Goal: Task Accomplishment & Management: Use online tool/utility

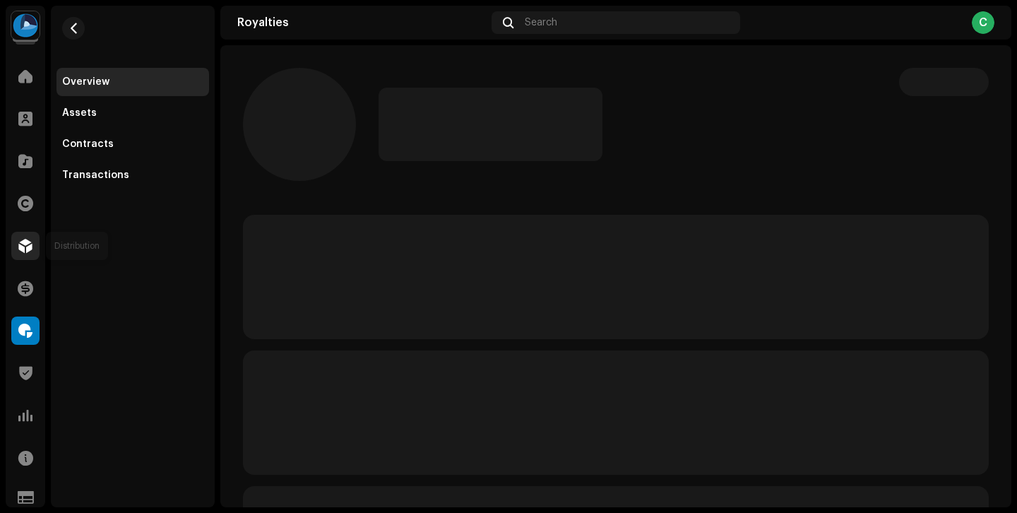
click at [30, 249] on span at bounding box center [25, 245] width 14 height 11
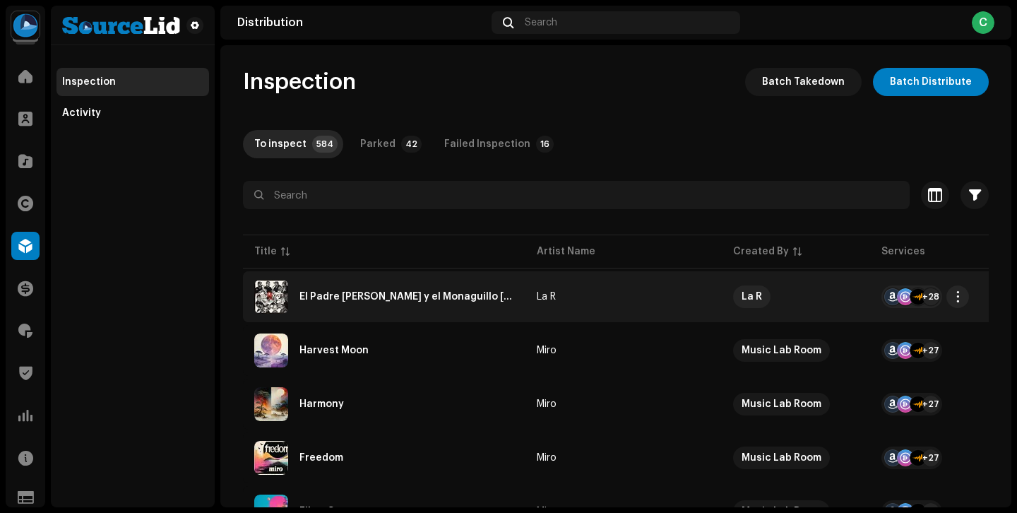
click at [599, 304] on td "La R" at bounding box center [623, 296] width 196 height 51
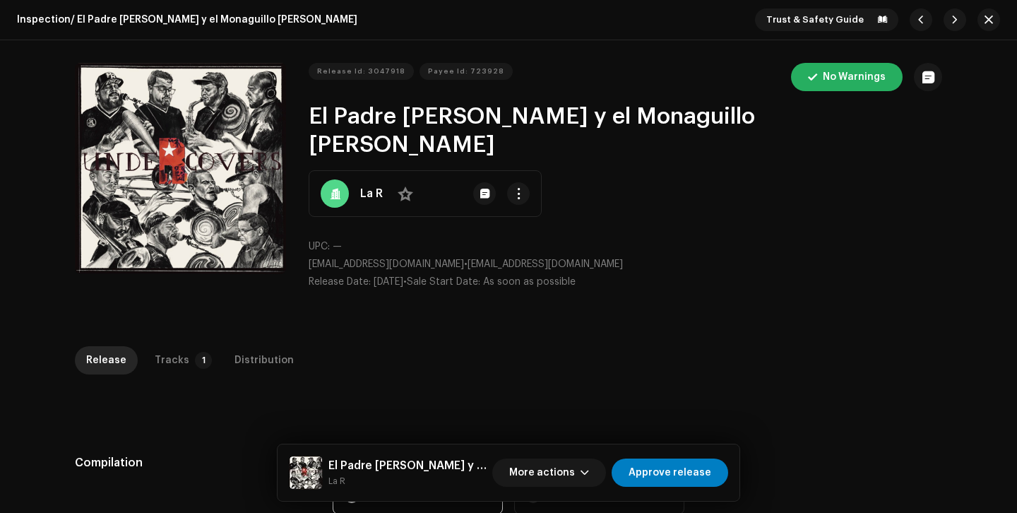
click at [173, 346] on div "Tracks" at bounding box center [172, 360] width 35 height 28
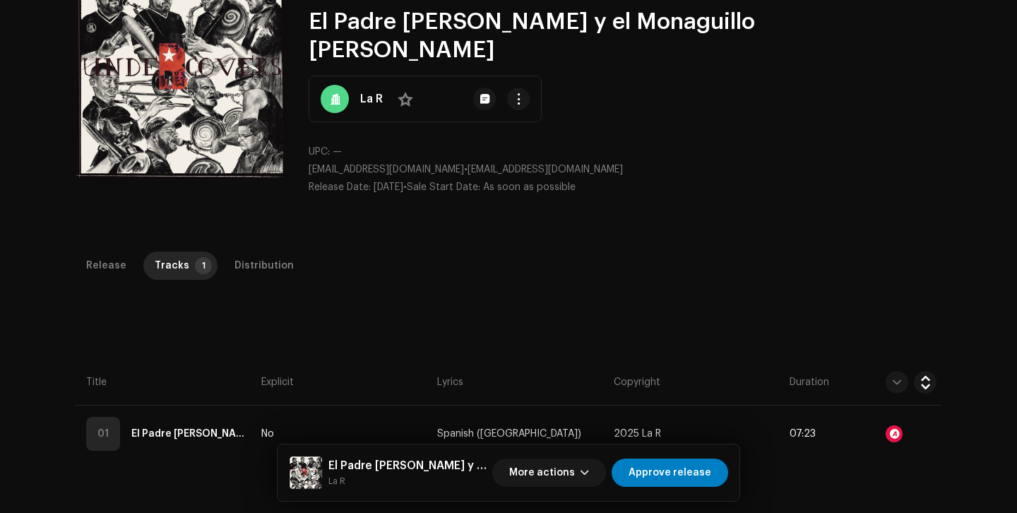
scroll to position [106, 0]
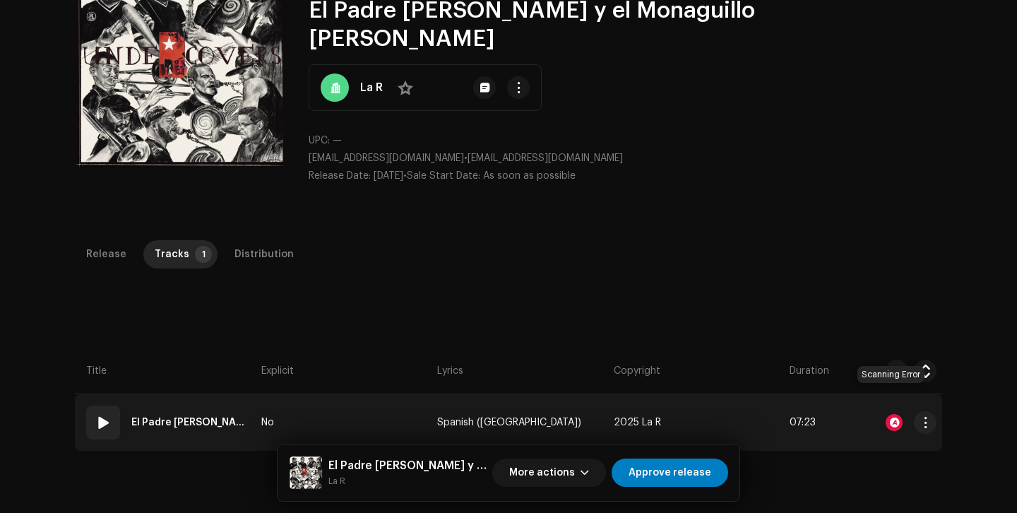
click at [892, 414] on div at bounding box center [893, 422] width 17 height 17
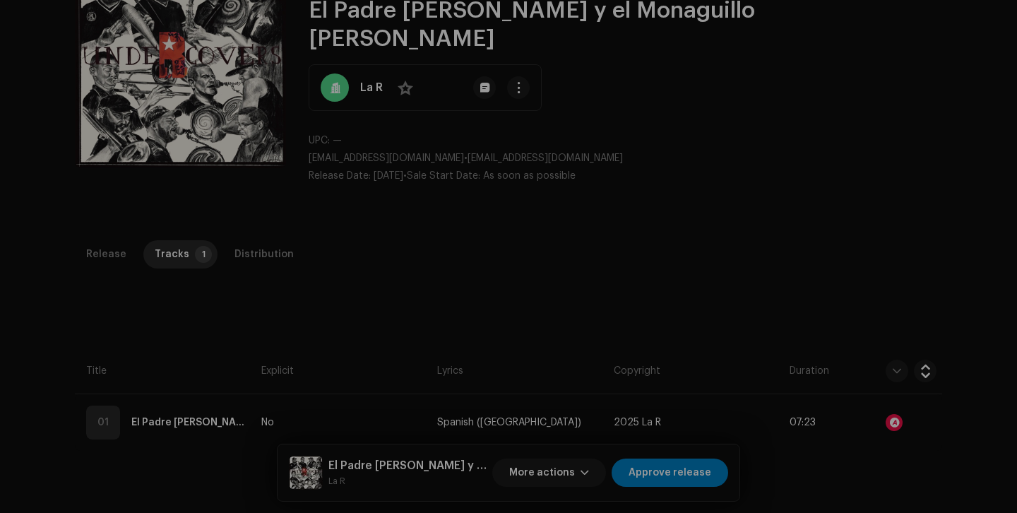
click at [776, 215] on div "Audio Recognition by AcrCloud is still processing the audio file. Scheduling a …" at bounding box center [508, 256] width 1017 height 513
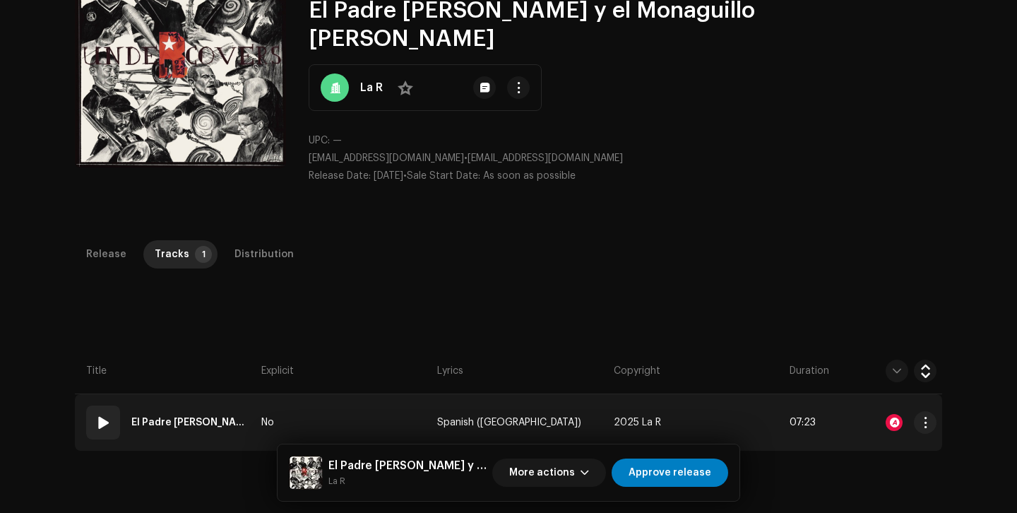
click at [100, 414] on span at bounding box center [103, 422] width 17 height 17
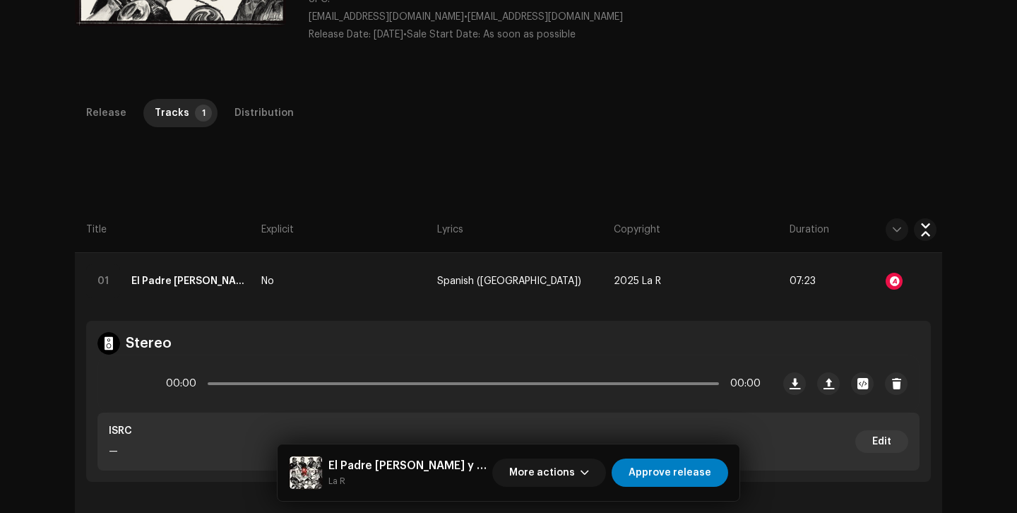
scroll to position [356, 0]
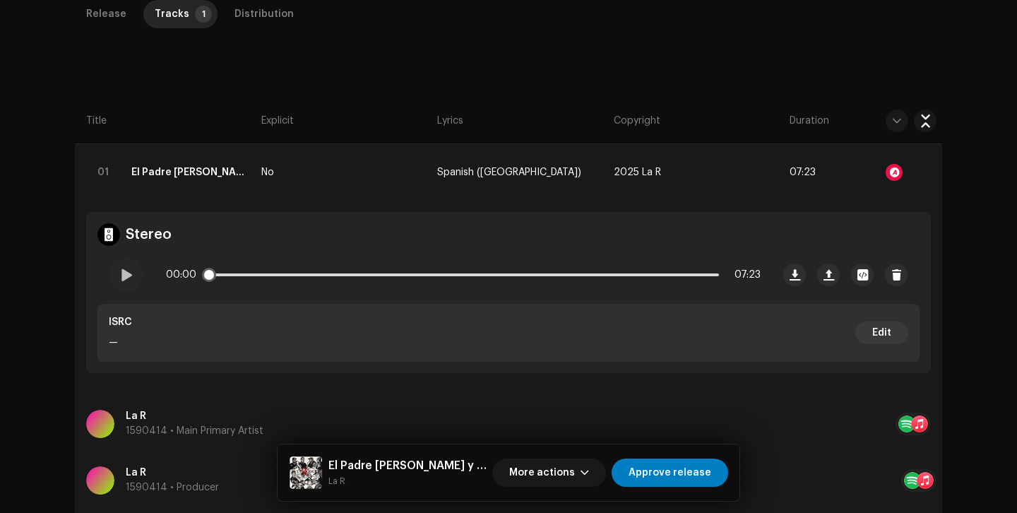
click at [126, 269] on span at bounding box center [126, 274] width 12 height 11
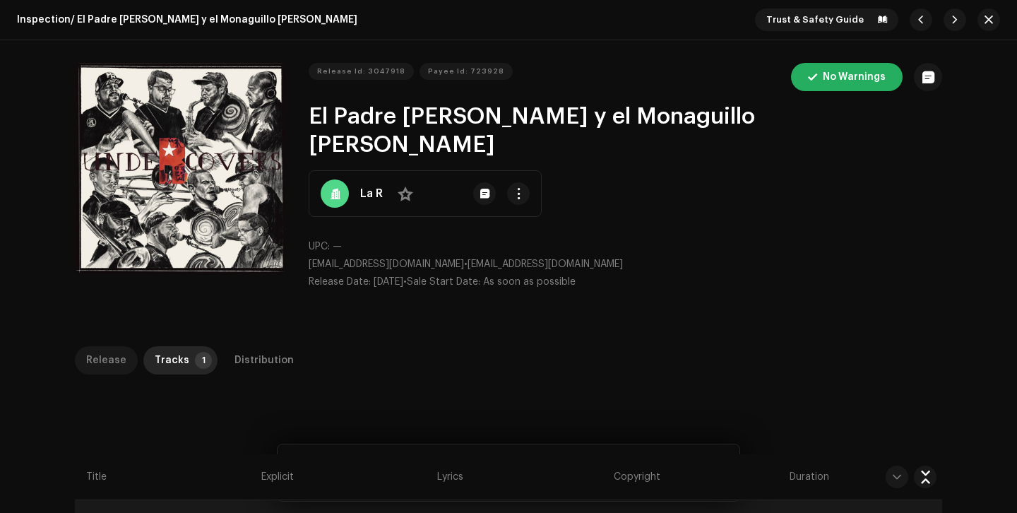
click at [117, 346] on div "Release" at bounding box center [106, 360] width 40 height 28
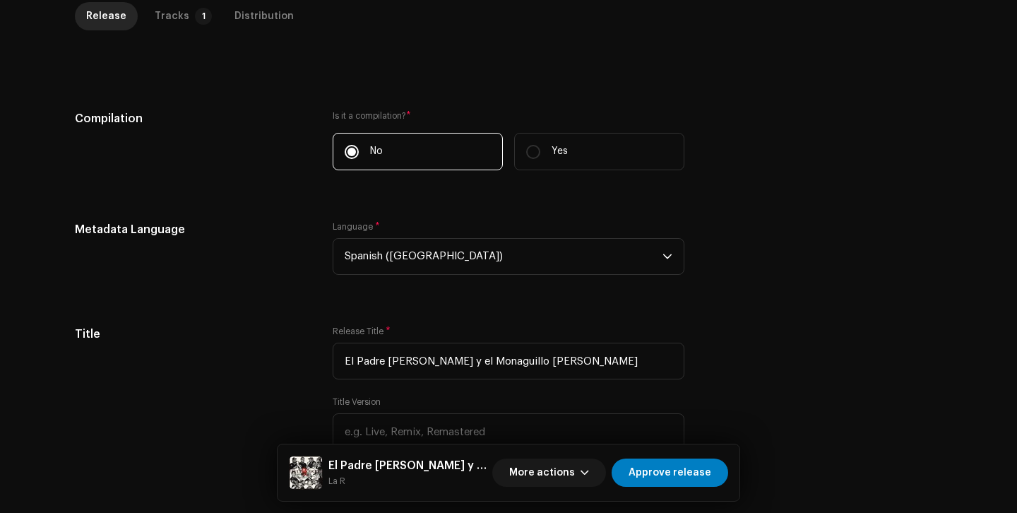
scroll to position [391, 0]
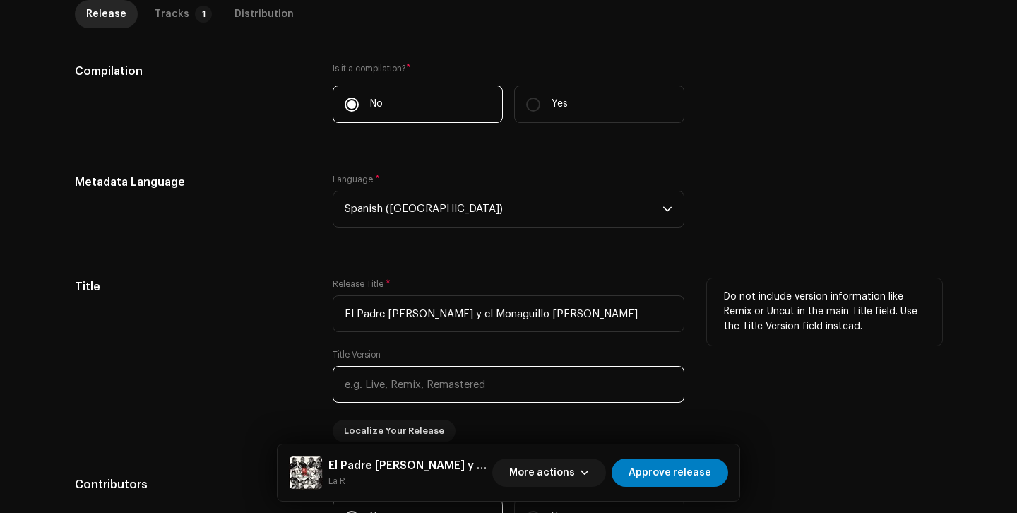
click at [421, 366] on input "text" at bounding box center [509, 384] width 352 height 37
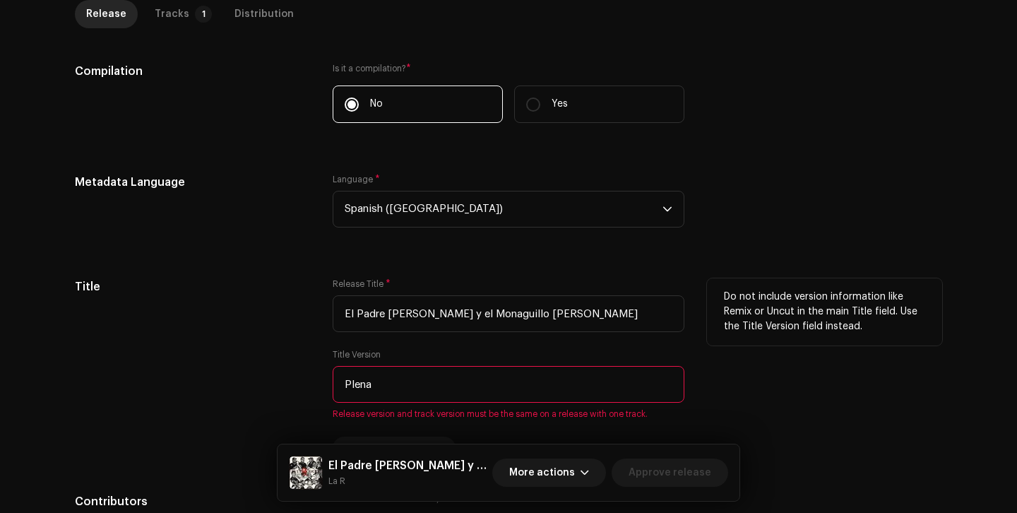
type input "Plena"
click at [289, 315] on div "Title" at bounding box center [192, 368] width 235 height 181
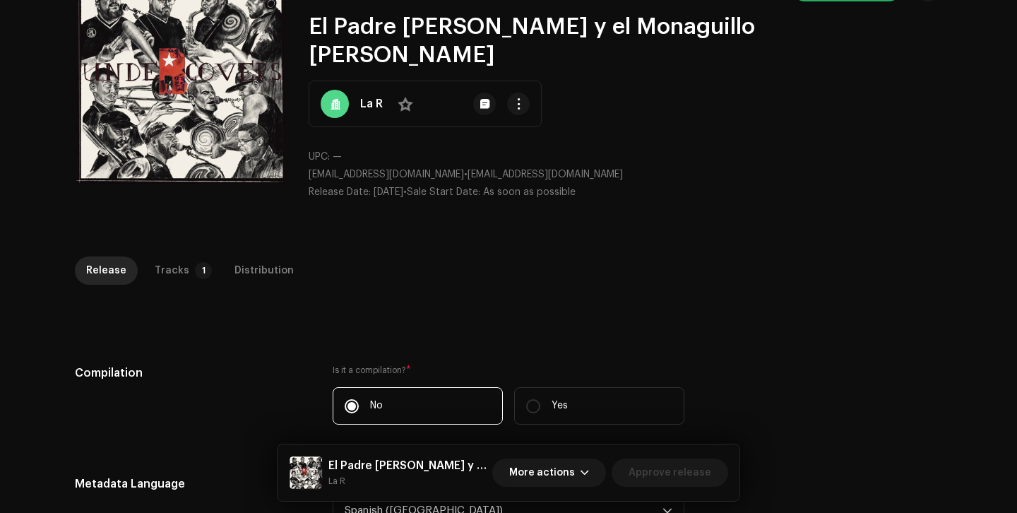
scroll to position [0, 0]
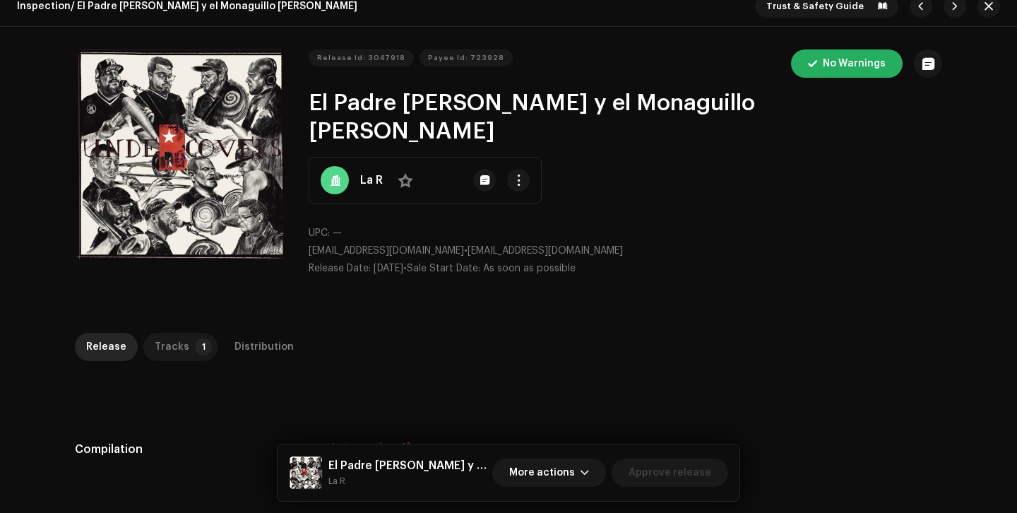
click at [159, 333] on div "Tracks" at bounding box center [172, 347] width 35 height 28
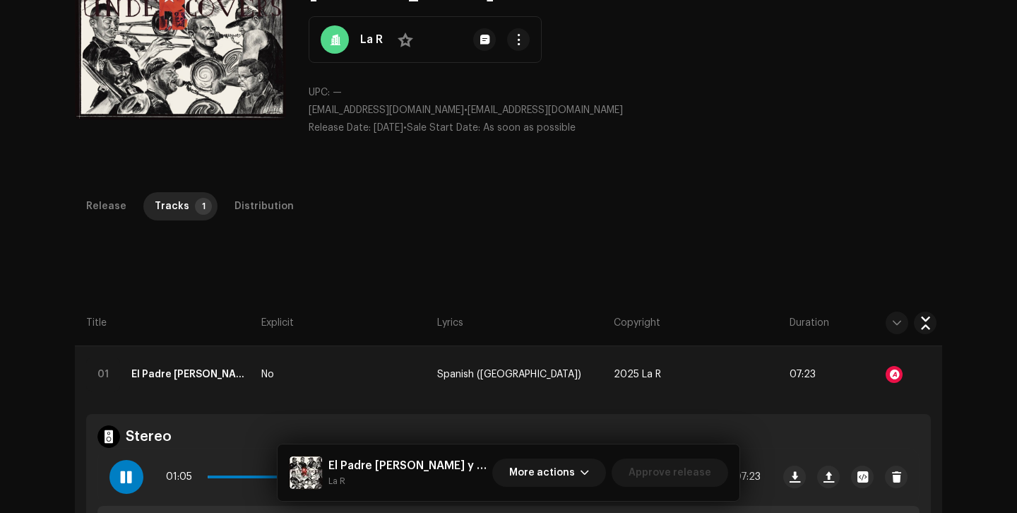
scroll to position [241, 0]
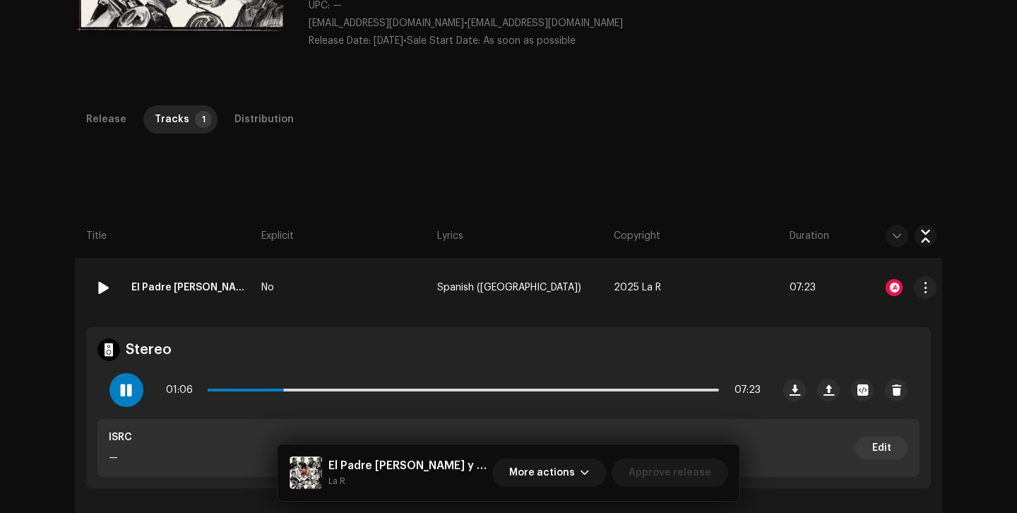
click at [329, 275] on td "No" at bounding box center [344, 287] width 176 height 56
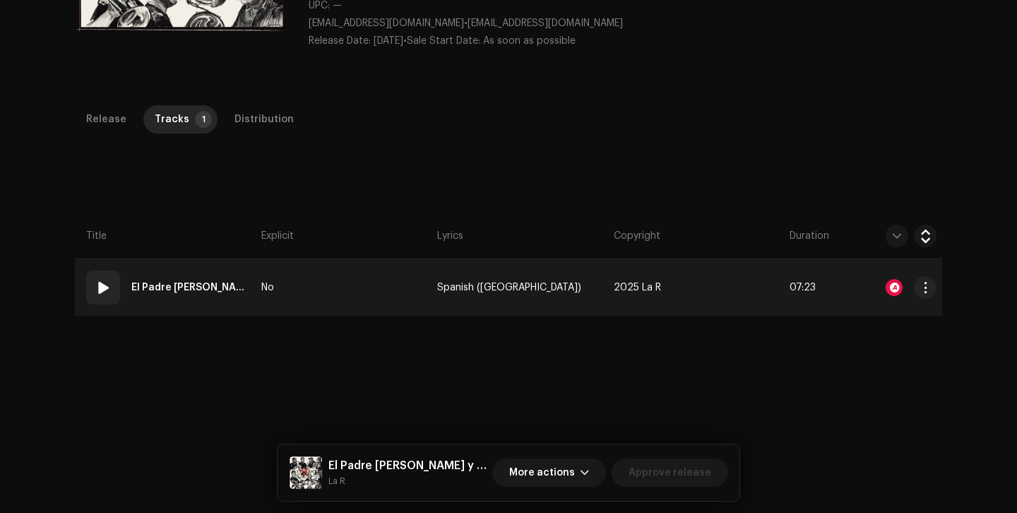
click at [329, 275] on td "No" at bounding box center [344, 287] width 176 height 56
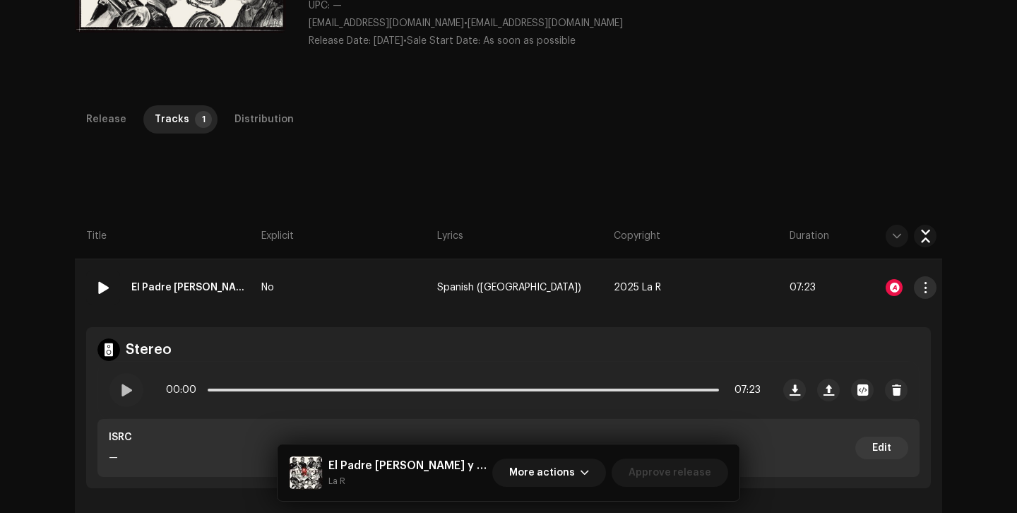
click at [930, 276] on button "button" at bounding box center [925, 287] width 23 height 23
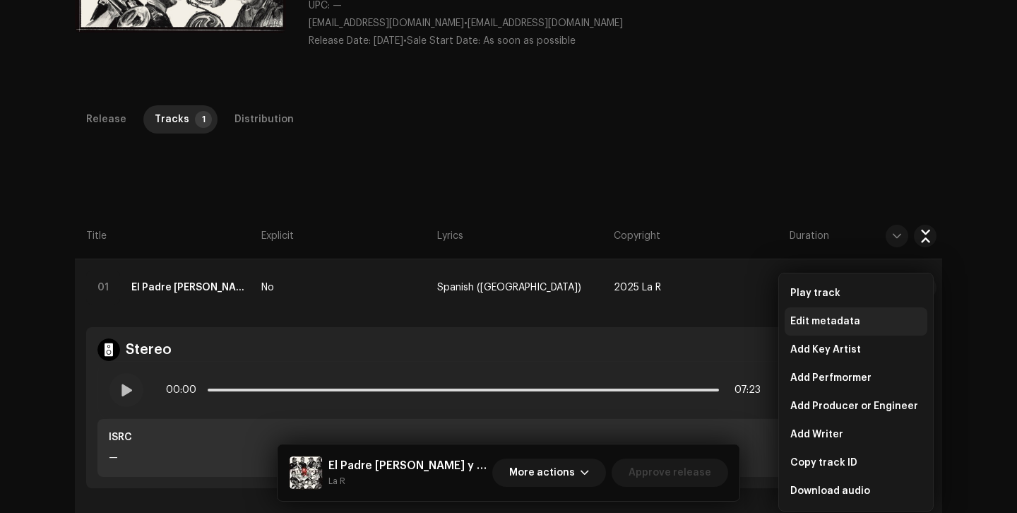
click at [862, 318] on div "Edit metadata" at bounding box center [855, 321] width 131 height 11
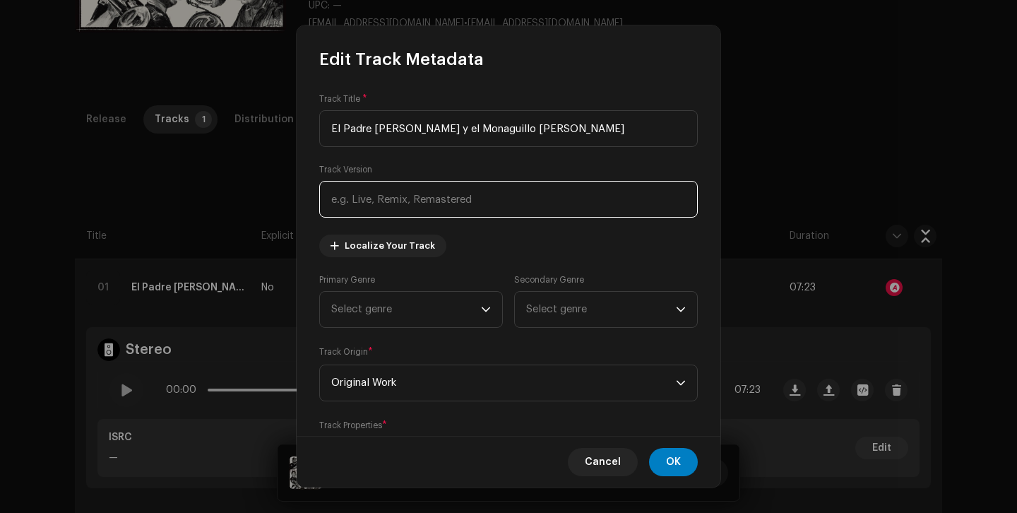
click at [447, 198] on input "text" at bounding box center [508, 199] width 378 height 37
type input "Plena"
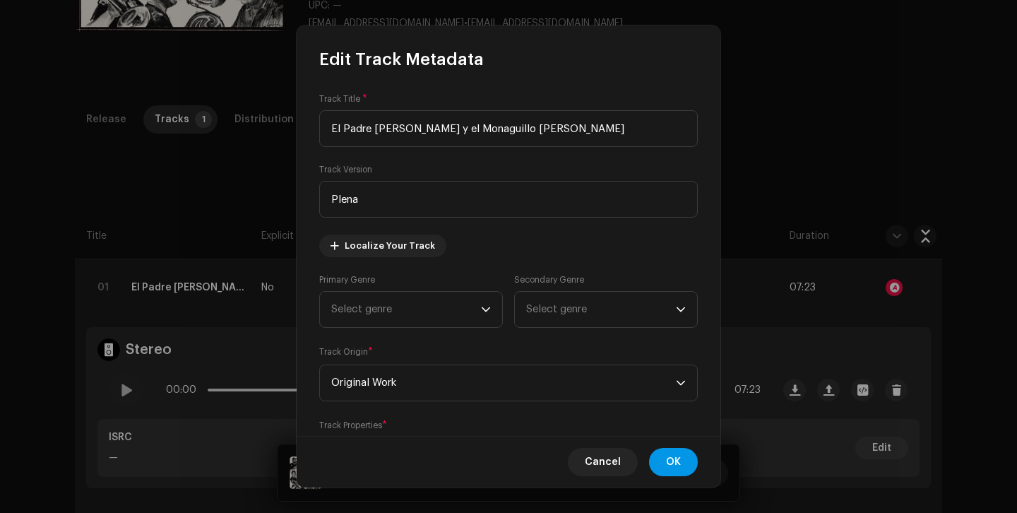
click at [683, 461] on button "OK" at bounding box center [673, 462] width 49 height 28
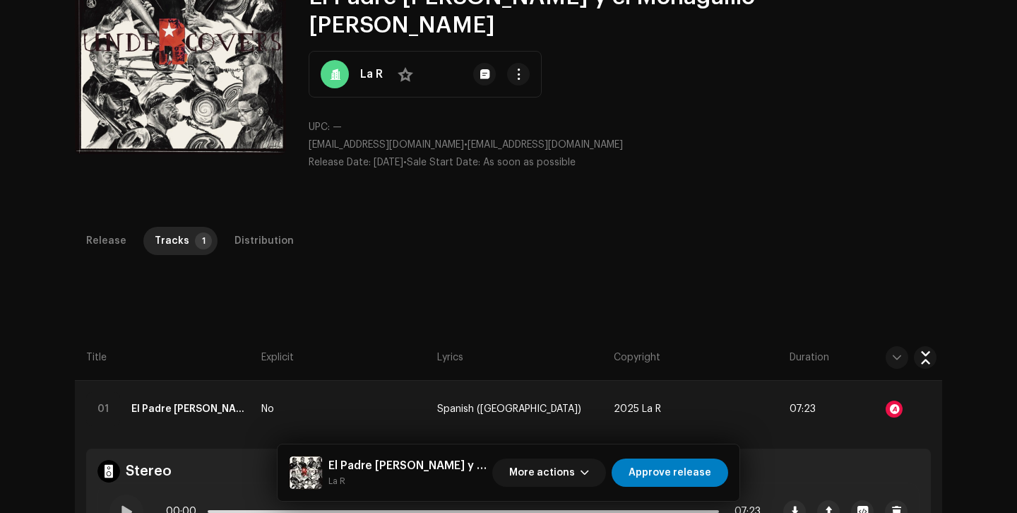
scroll to position [257, 0]
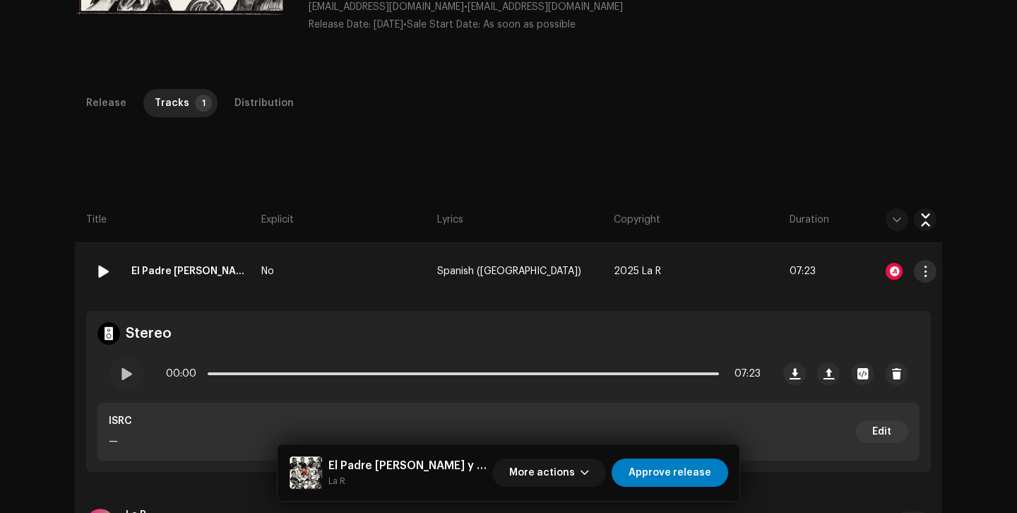
click at [921, 265] on span "button" at bounding box center [925, 270] width 11 height 11
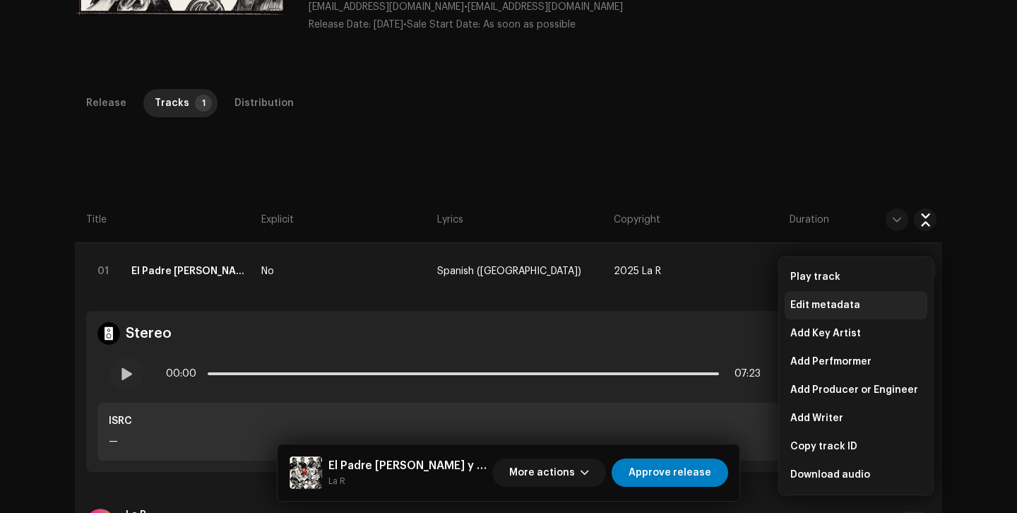
click at [836, 304] on span "Edit metadata" at bounding box center [825, 304] width 70 height 11
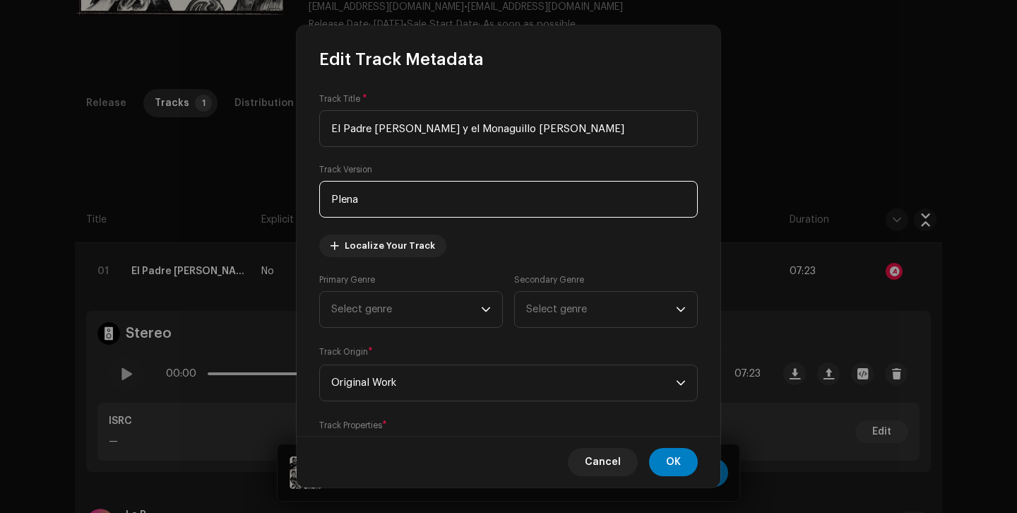
click at [420, 204] on input "Plena" at bounding box center [508, 199] width 378 height 37
click at [691, 461] on button "OK" at bounding box center [673, 462] width 49 height 28
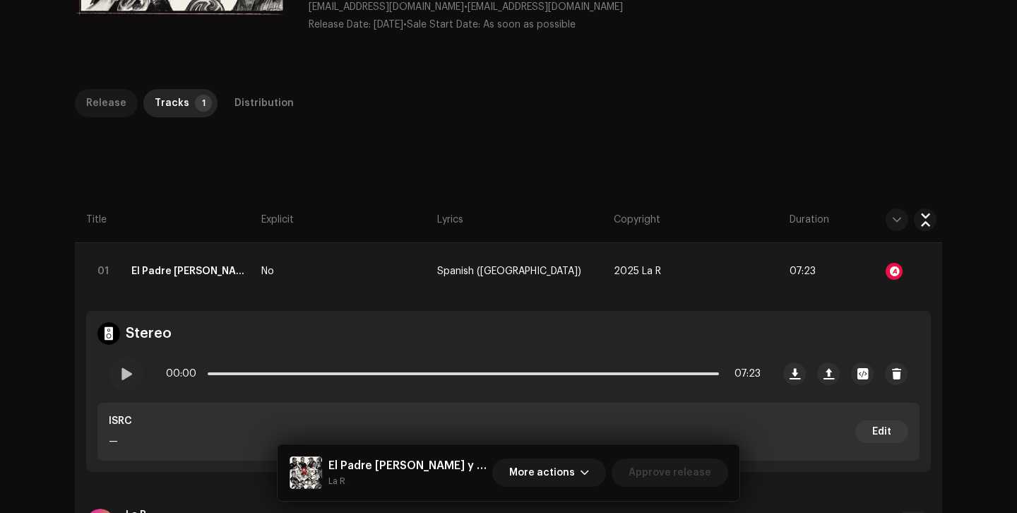
click at [109, 89] on div "Release" at bounding box center [106, 103] width 40 height 28
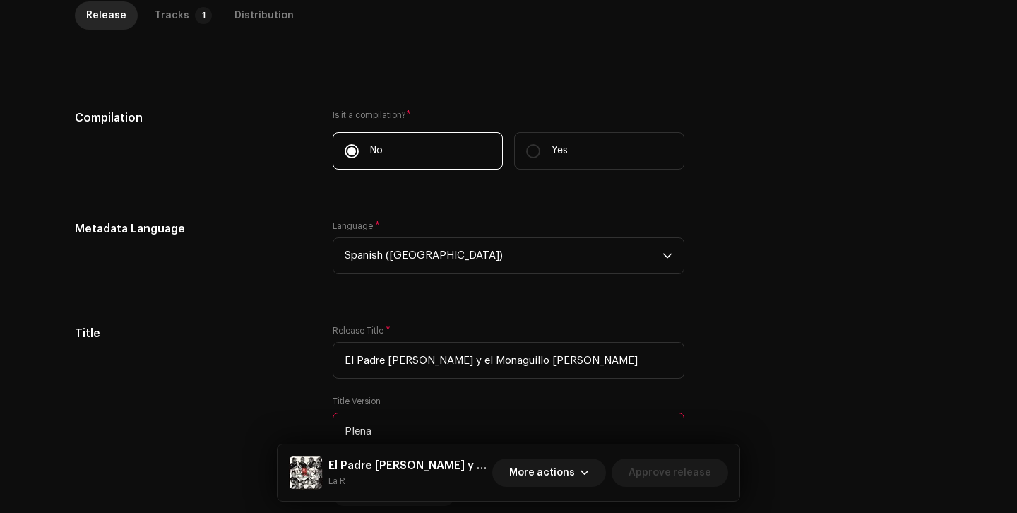
scroll to position [348, 0]
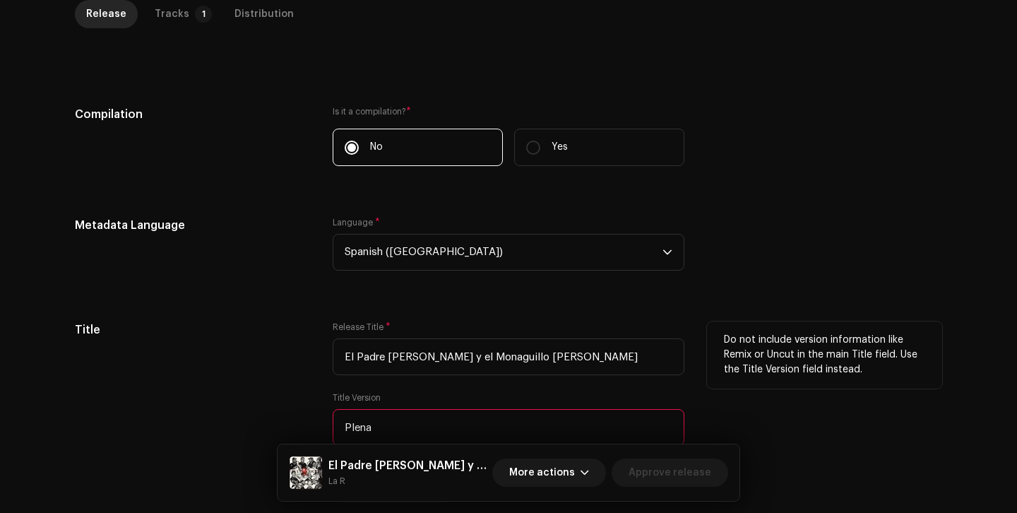
click at [467, 409] on input "Plena" at bounding box center [509, 427] width 352 height 37
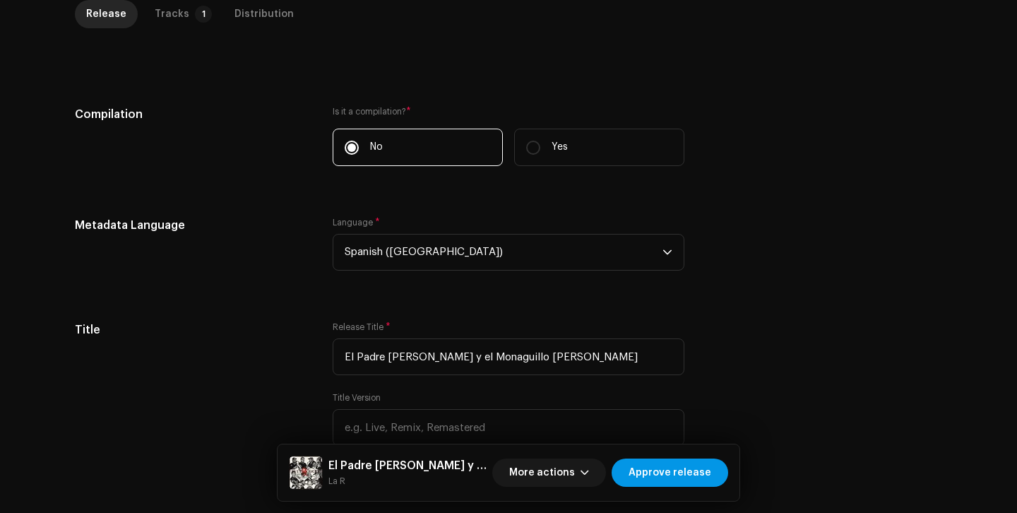
click at [673, 472] on span "Approve release" at bounding box center [669, 472] width 83 height 28
